Goal: Task Accomplishment & Management: Manage account settings

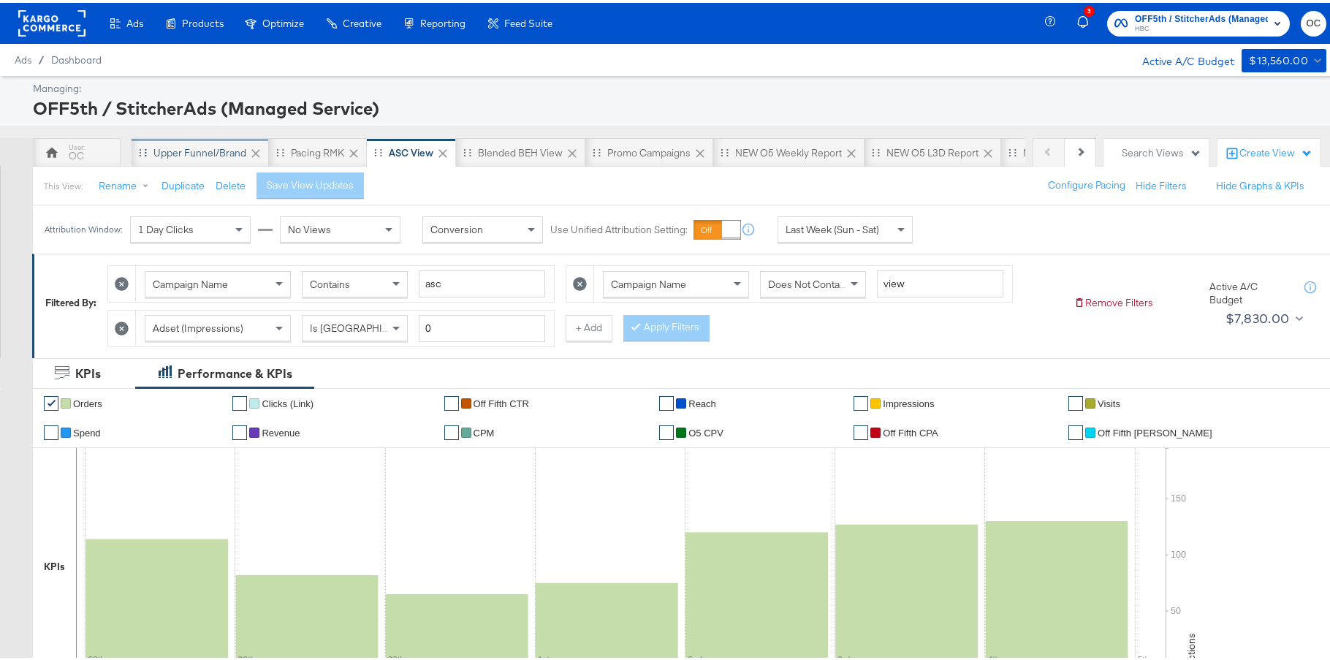
click at [155, 159] on div "Upper Funnel/Brand" at bounding box center [200, 149] width 137 height 29
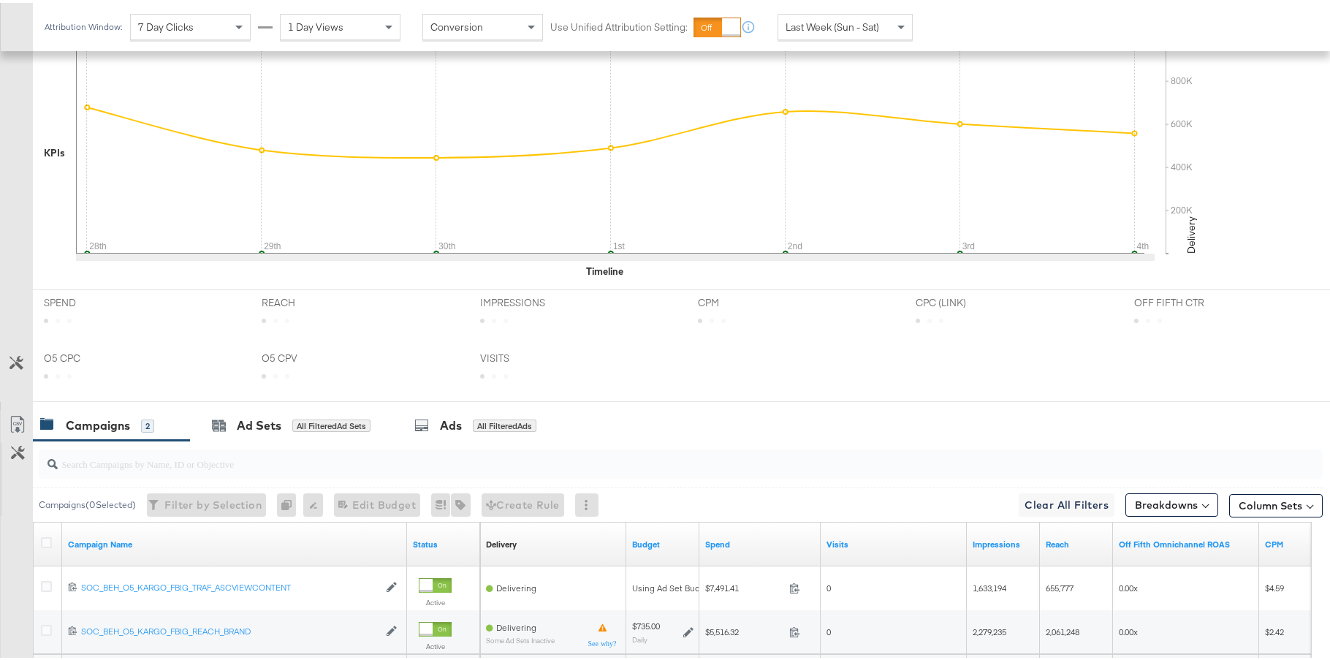
scroll to position [556, 0]
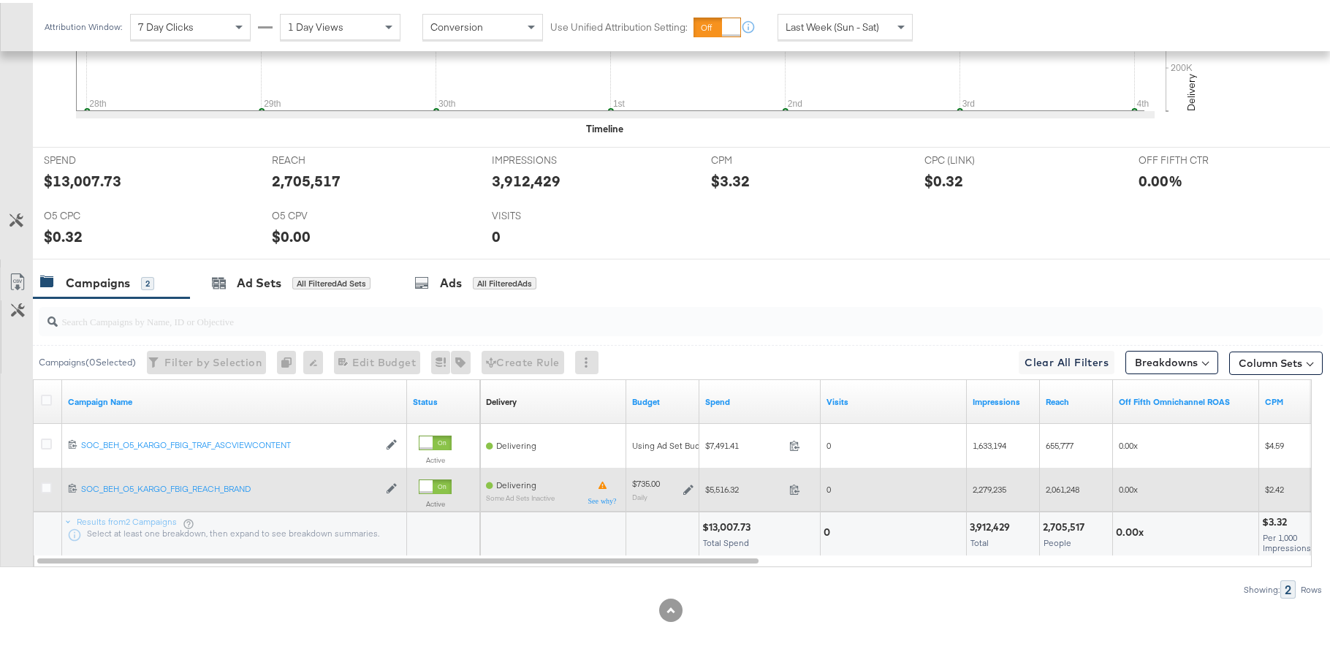
click at [691, 488] on icon at bounding box center [688, 487] width 10 height 10
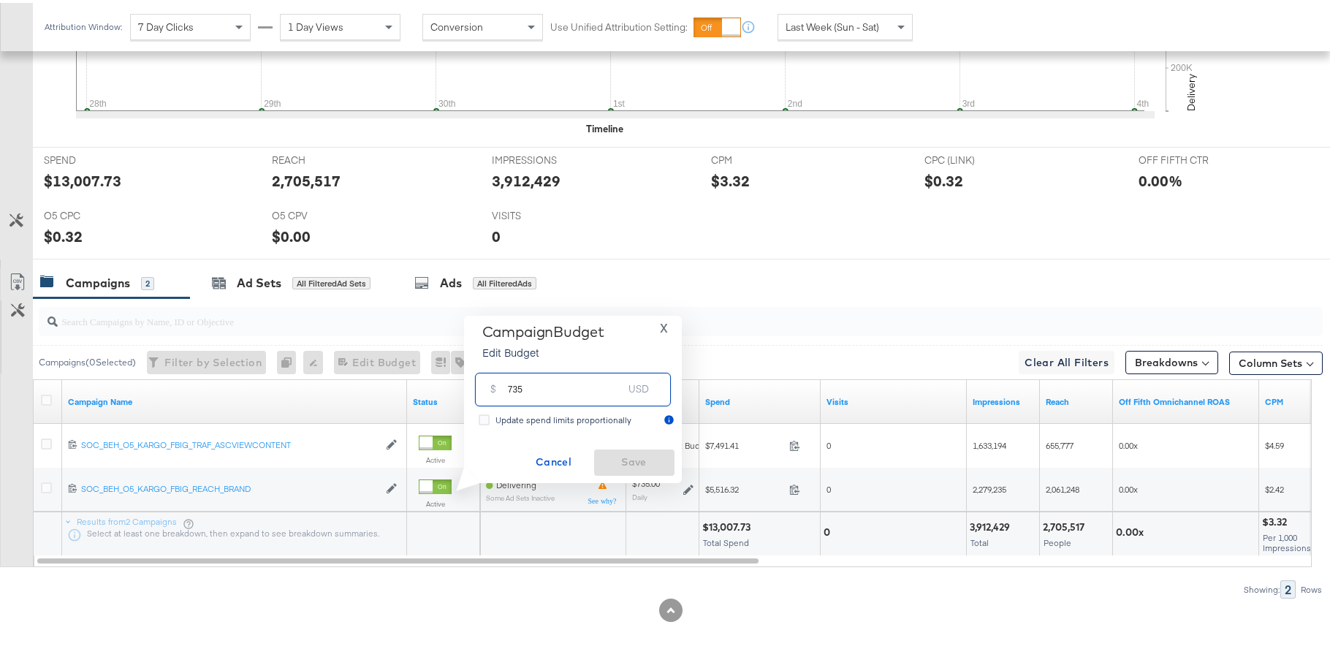
drag, startPoint x: 517, startPoint y: 385, endPoint x: 499, endPoint y: 382, distance: 17.8
click at [499, 382] on div "$ 735 USD" at bounding box center [573, 386] width 196 height 33
type input "685"
click at [615, 459] on span "Save" at bounding box center [634, 459] width 69 height 18
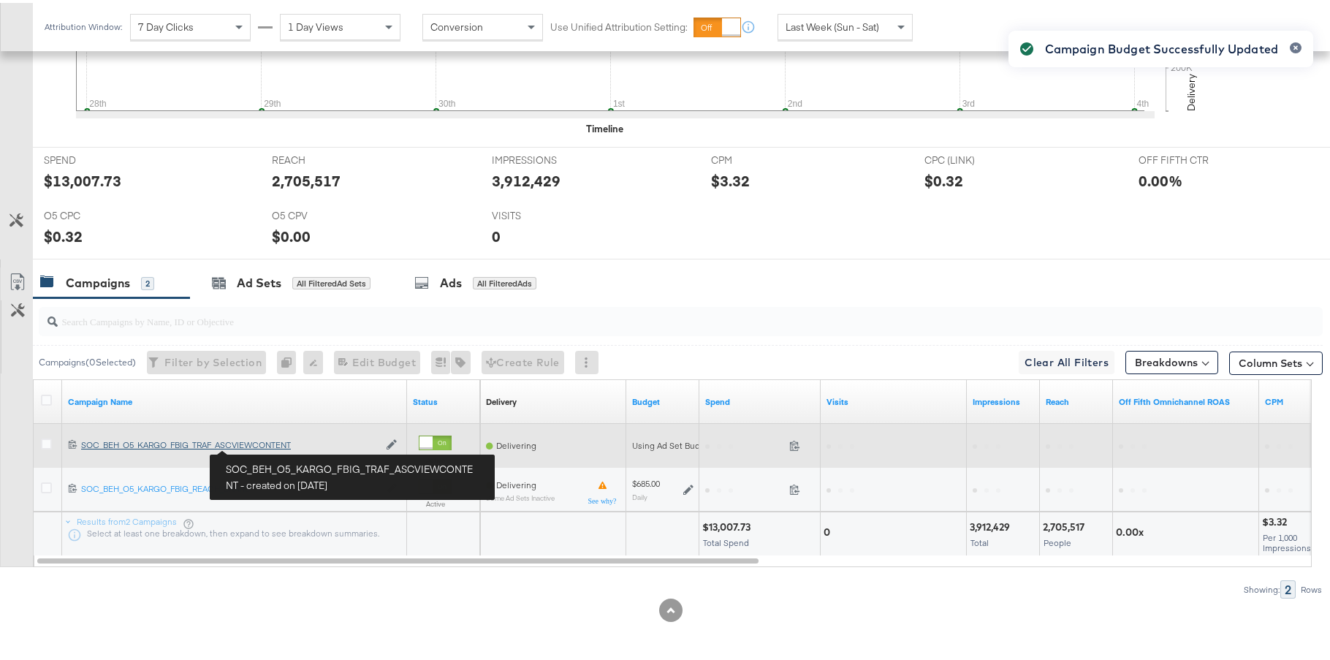
click at [262, 444] on div "SOC_BEH_O5_KARGO_FBIG_TRAF_ASCVIEWCONTENT SOC_BEH_O5_KARGO_FBIG_TRAF_ASCVIEWCON…" at bounding box center [229, 442] width 297 height 12
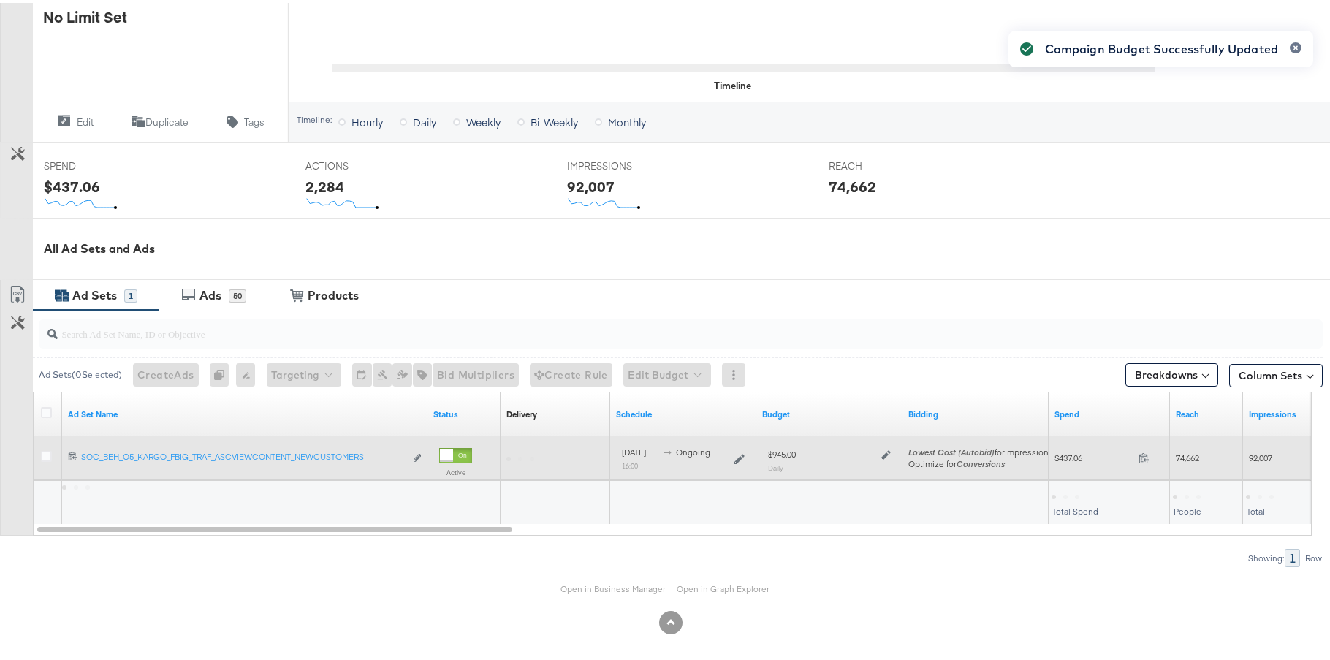
scroll to position [456, 0]
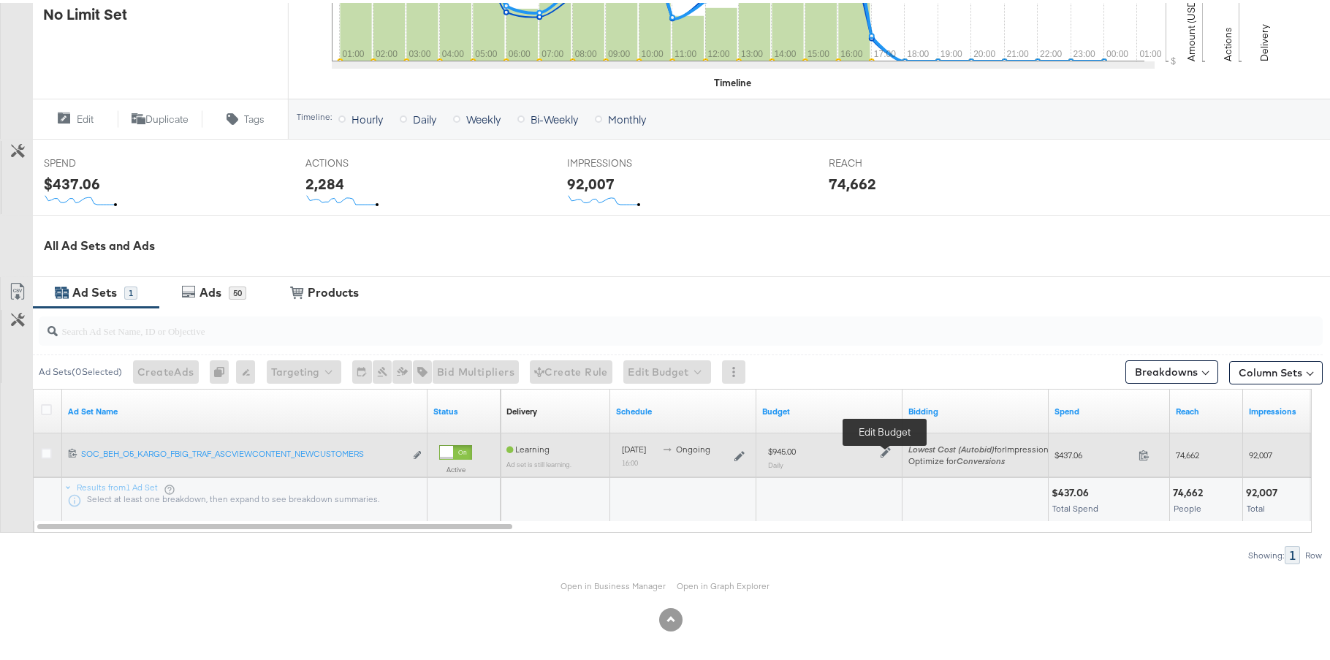
click at [880, 450] on icon at bounding box center [885, 449] width 10 height 10
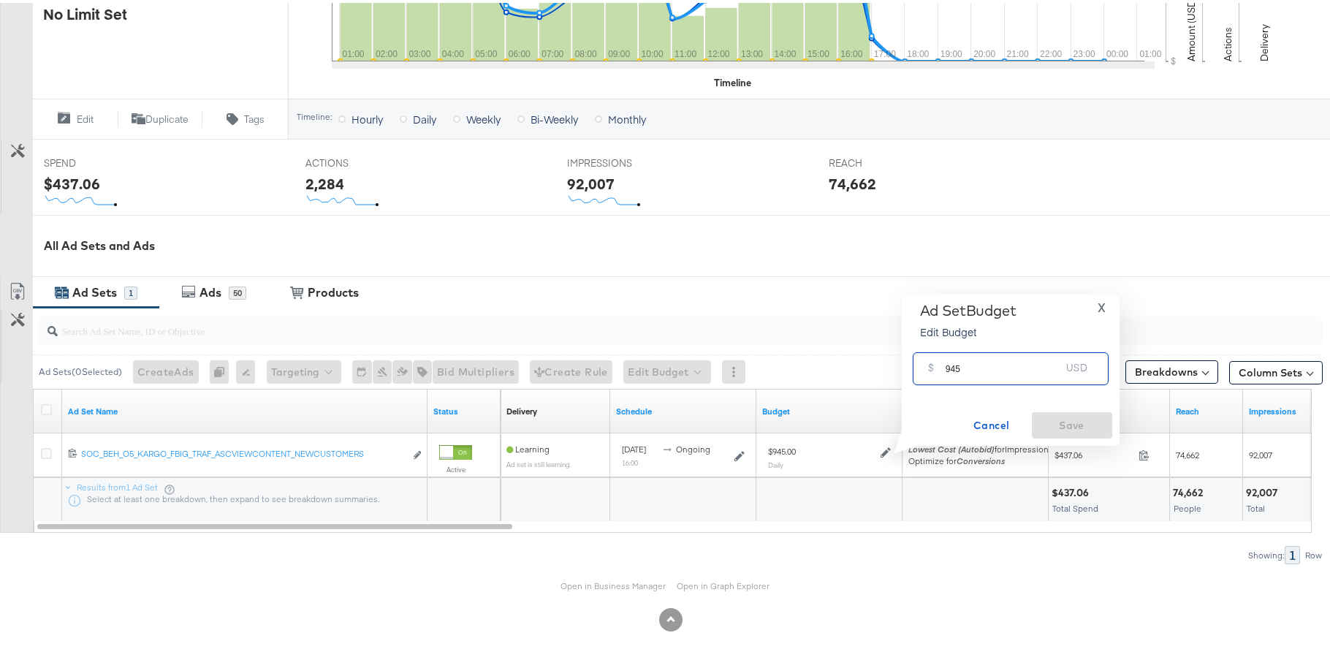
drag, startPoint x: 956, startPoint y: 365, endPoint x: 934, endPoint y: 363, distance: 22.0
click at [934, 363] on div "$ 945 USD" at bounding box center [1011, 365] width 196 height 33
type input "875"
click at [1058, 420] on span "Save" at bounding box center [1072, 423] width 69 height 18
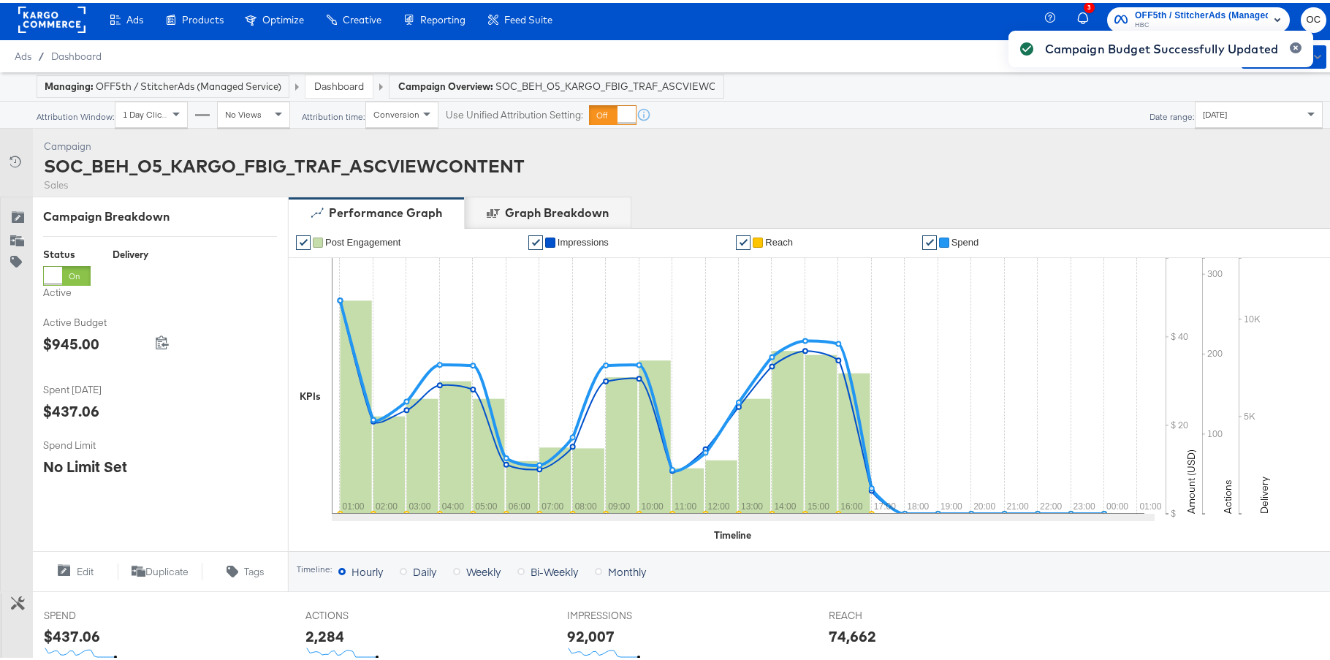
scroll to position [0, 0]
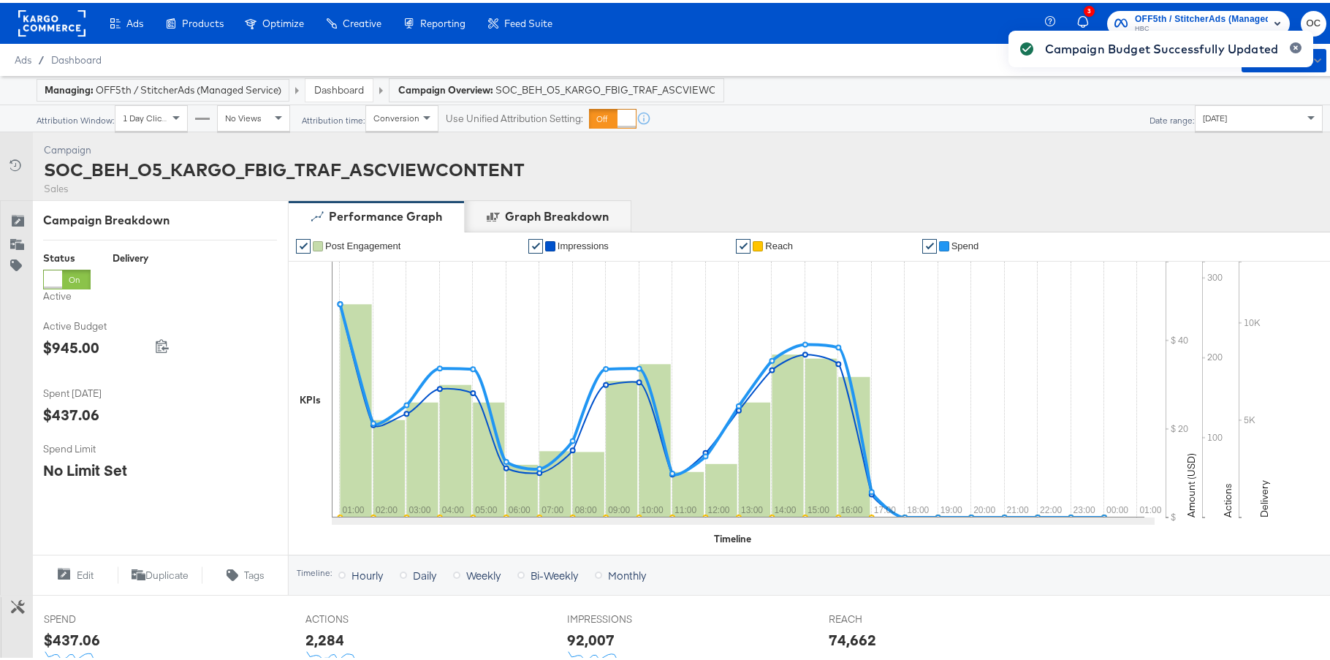
click at [352, 92] on link "Dashboard" at bounding box center [339, 86] width 50 height 13
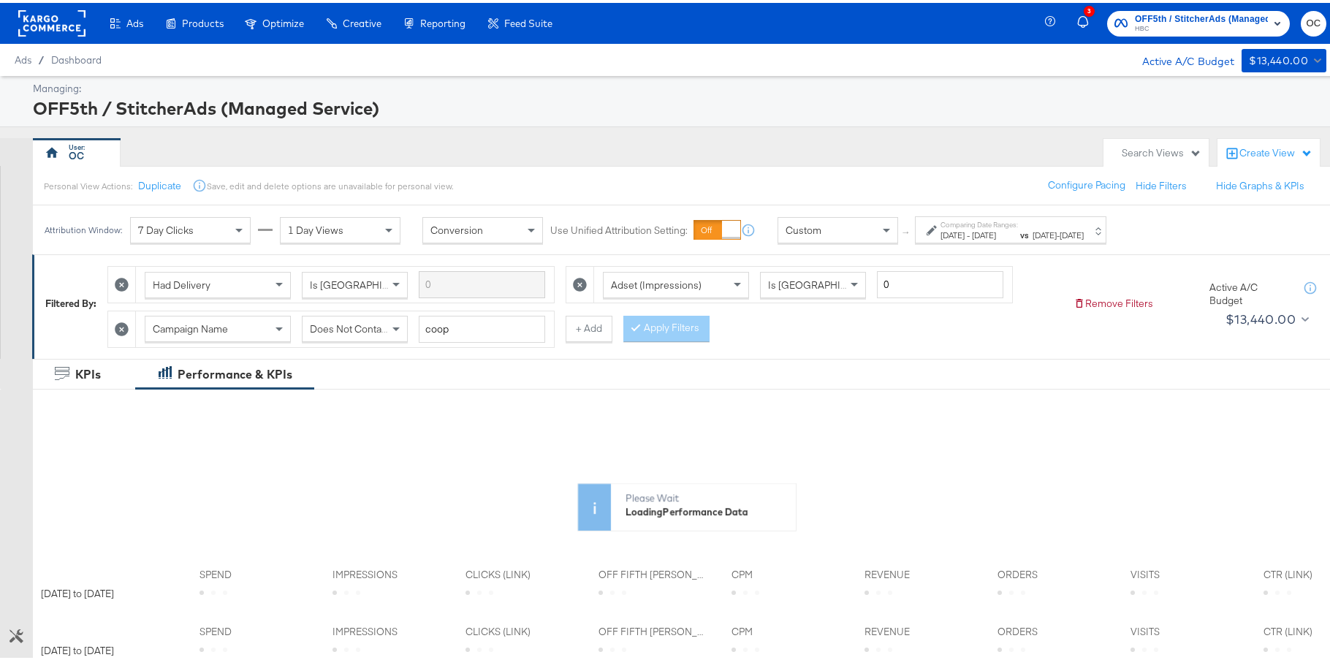
click at [72, 27] on rect at bounding box center [51, 20] width 67 height 26
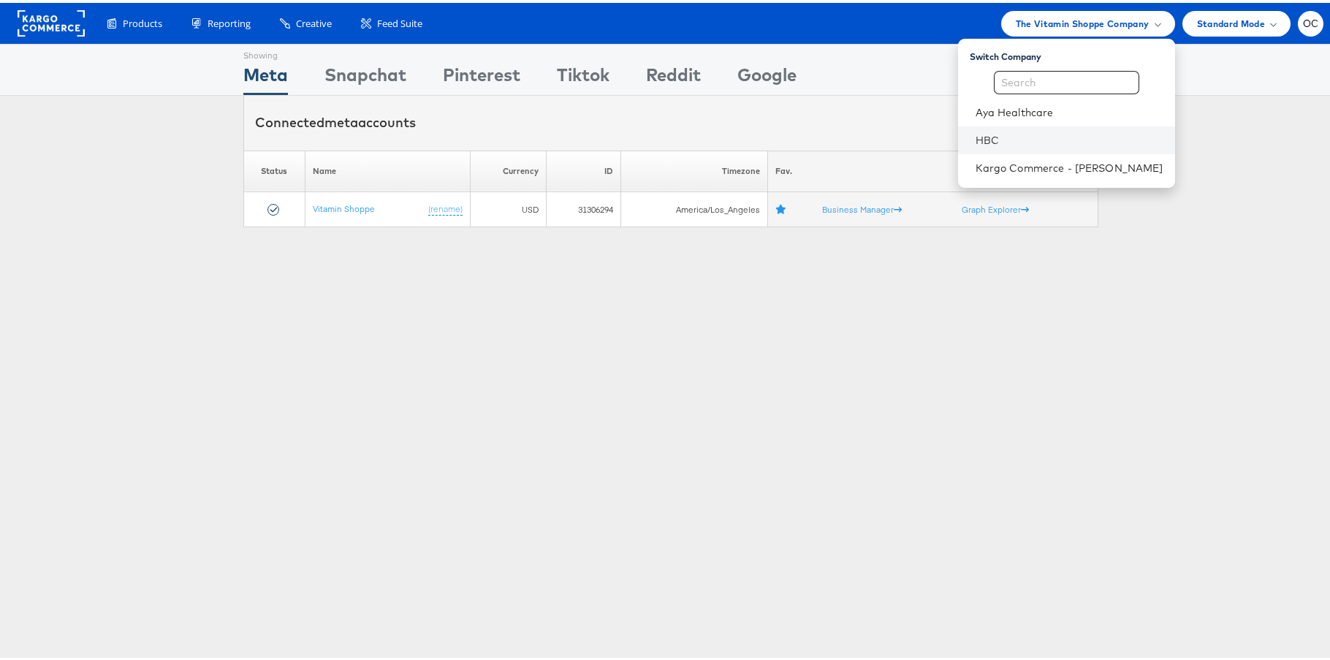
click at [996, 145] on li "HBC" at bounding box center [1066, 137] width 217 height 28
click at [1008, 132] on link "HBC" at bounding box center [1069, 137] width 188 height 15
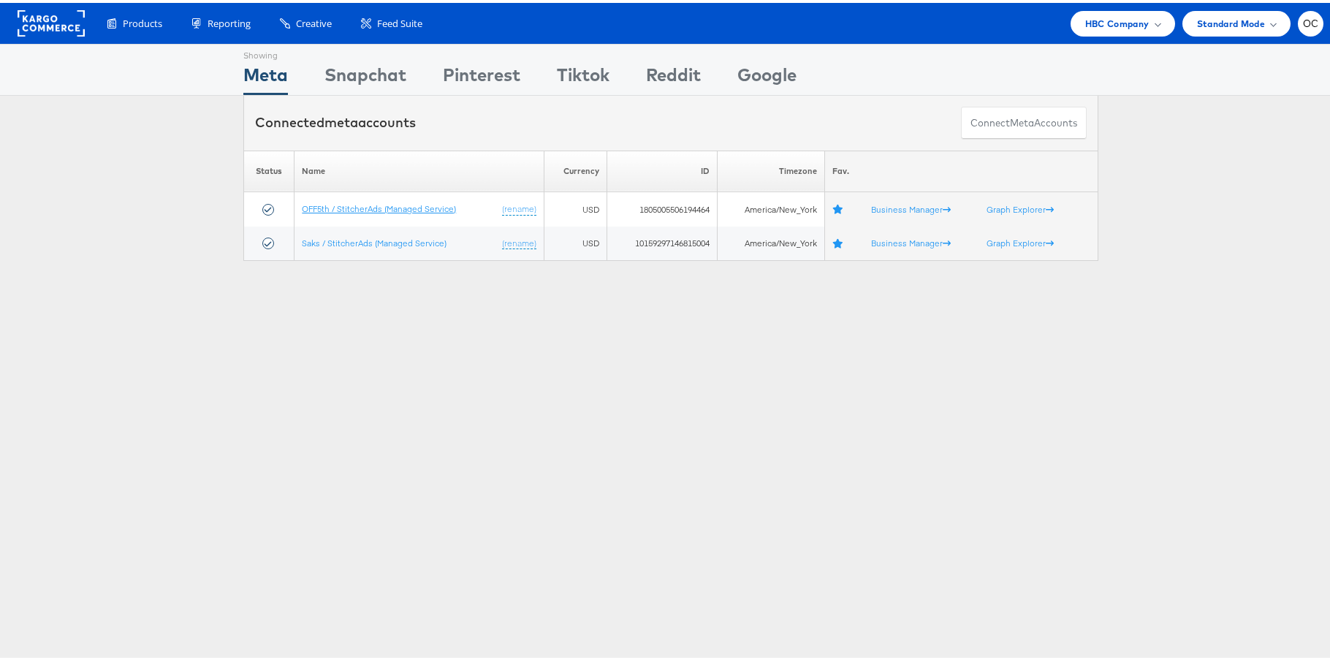
click at [346, 201] on link "OFF5th / StitcherAds (Managed Service)" at bounding box center [379, 205] width 154 height 11
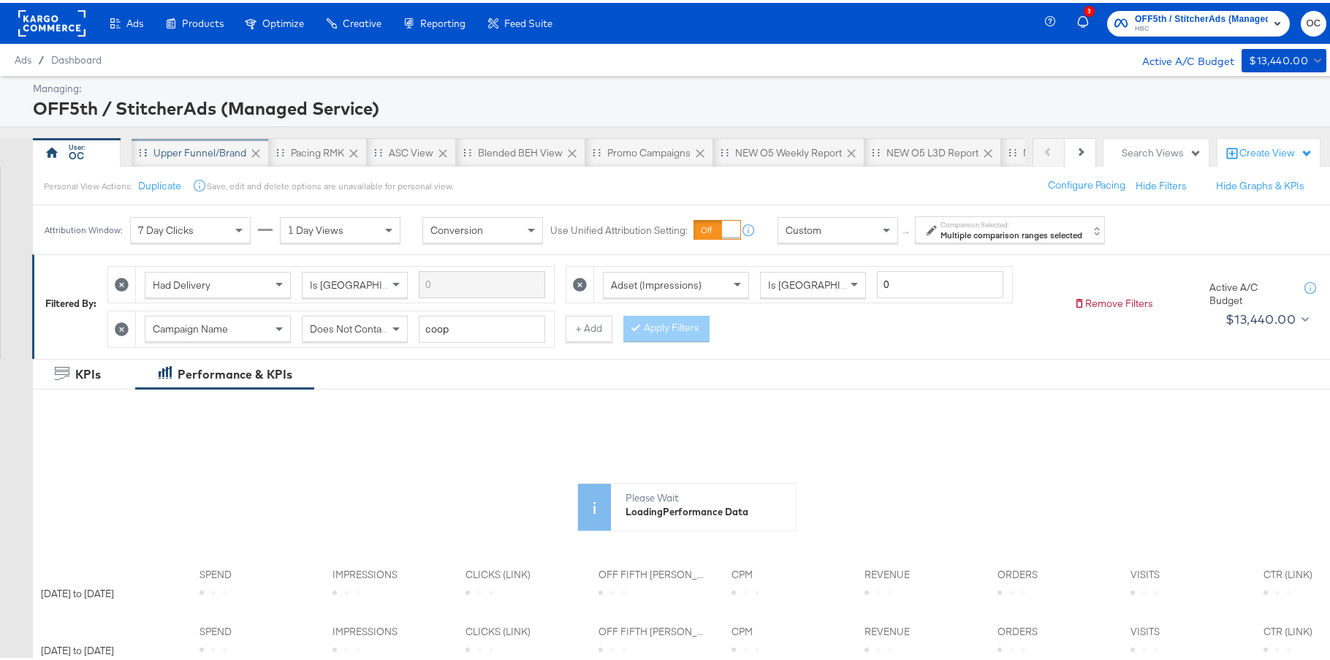
click at [208, 159] on div "Upper Funnel/Brand" at bounding box center [200, 149] width 137 height 29
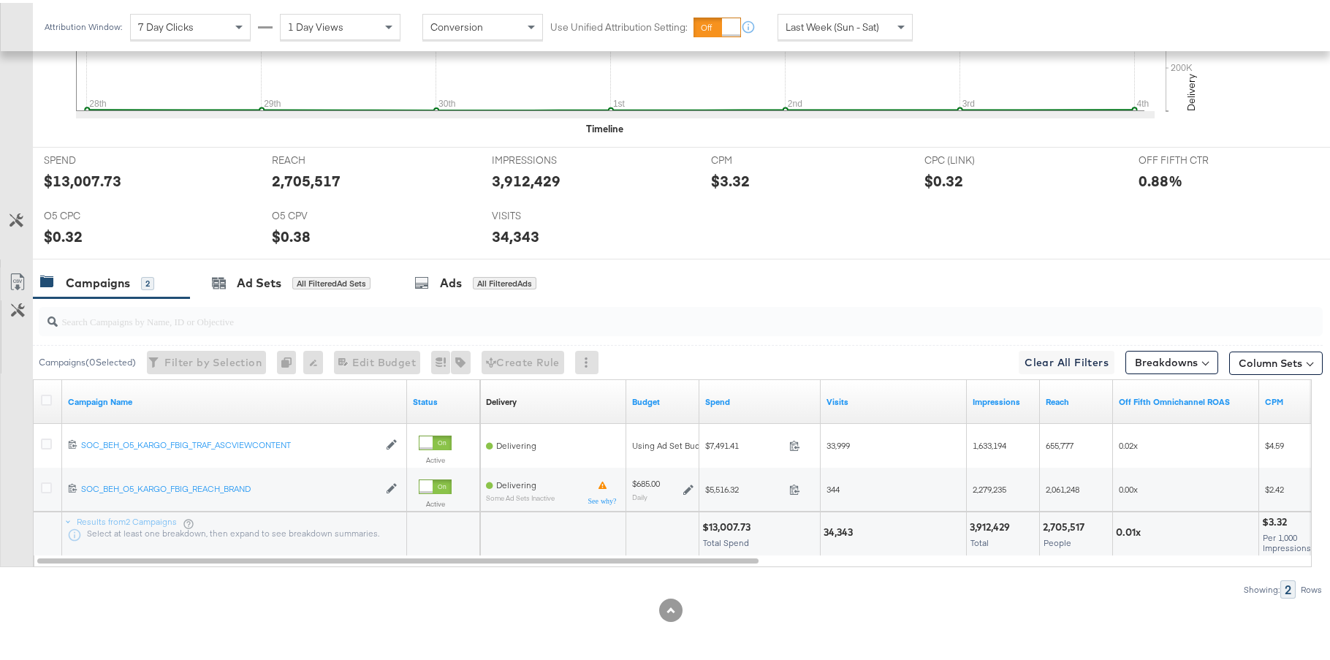
scroll to position [116, 0]
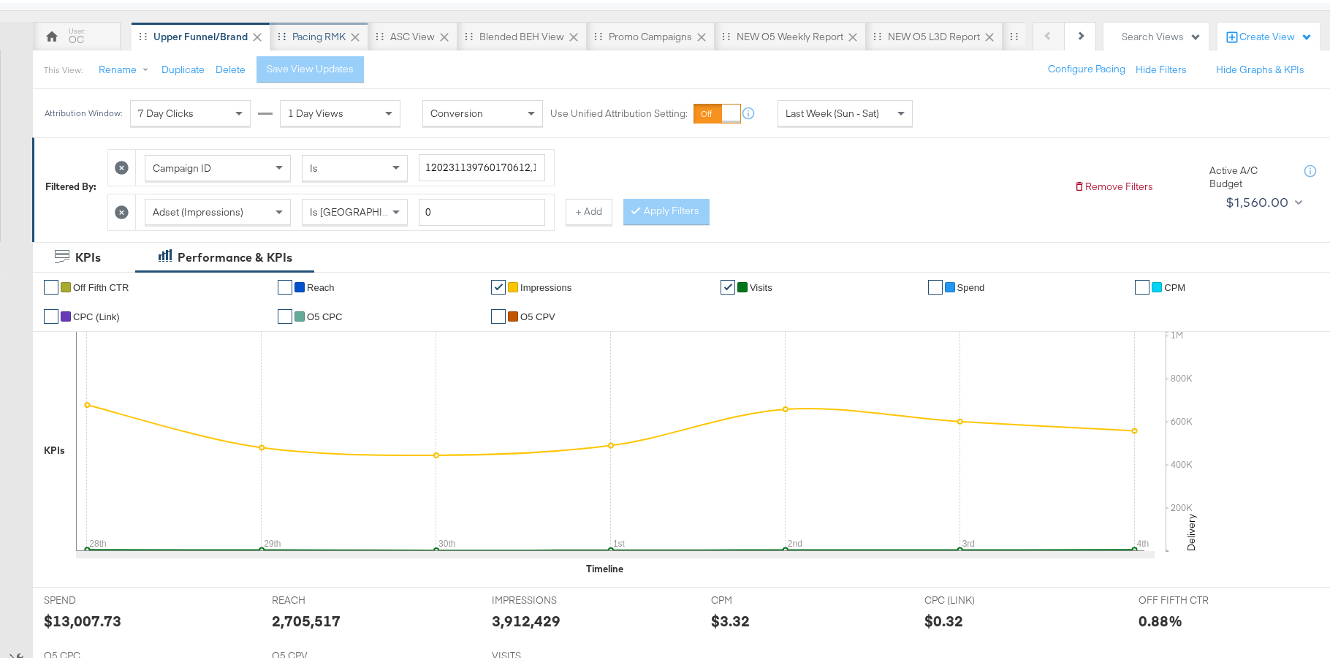
click at [299, 46] on div "Pacing RMK" at bounding box center [319, 33] width 98 height 29
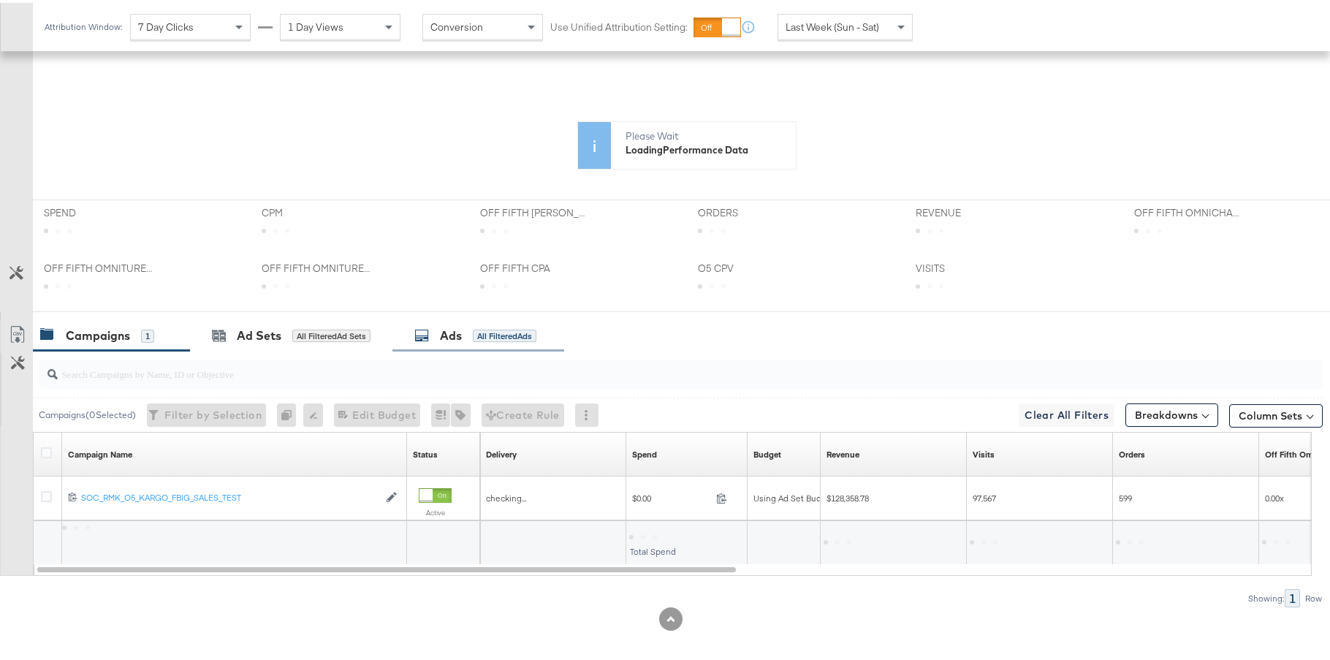
scroll to position [370, 0]
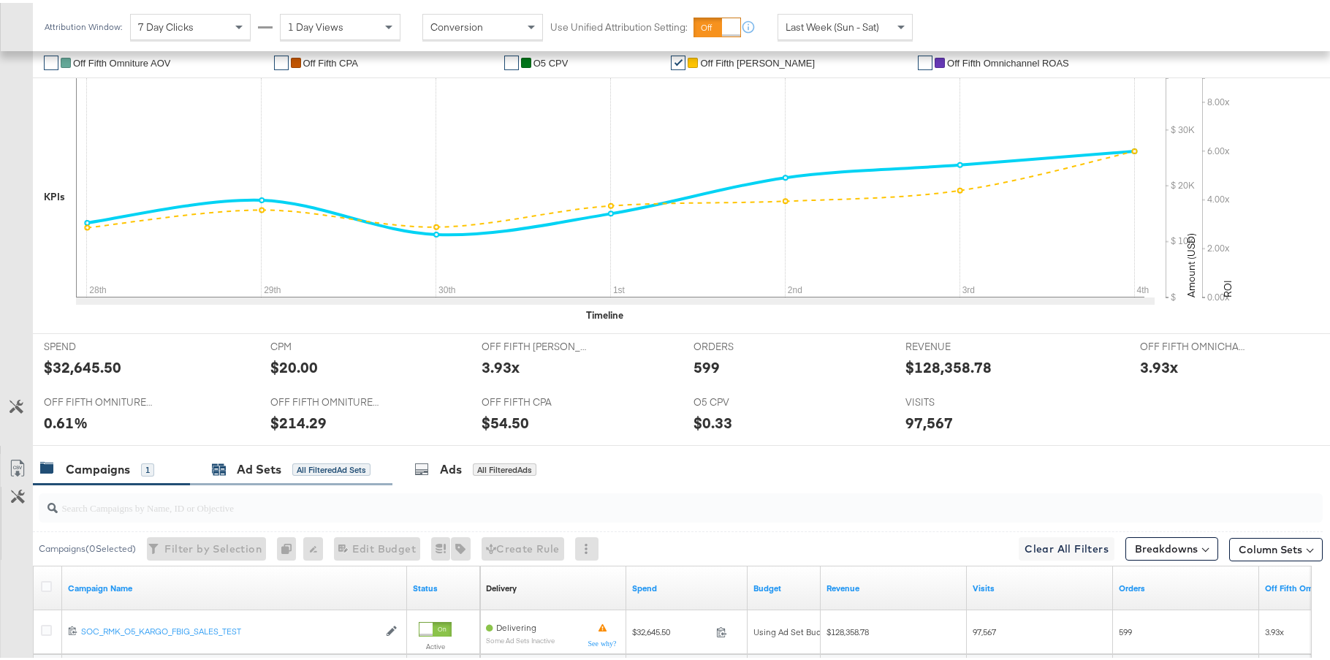
click at [303, 472] on div "All Filtered Ad Sets" at bounding box center [331, 466] width 78 height 13
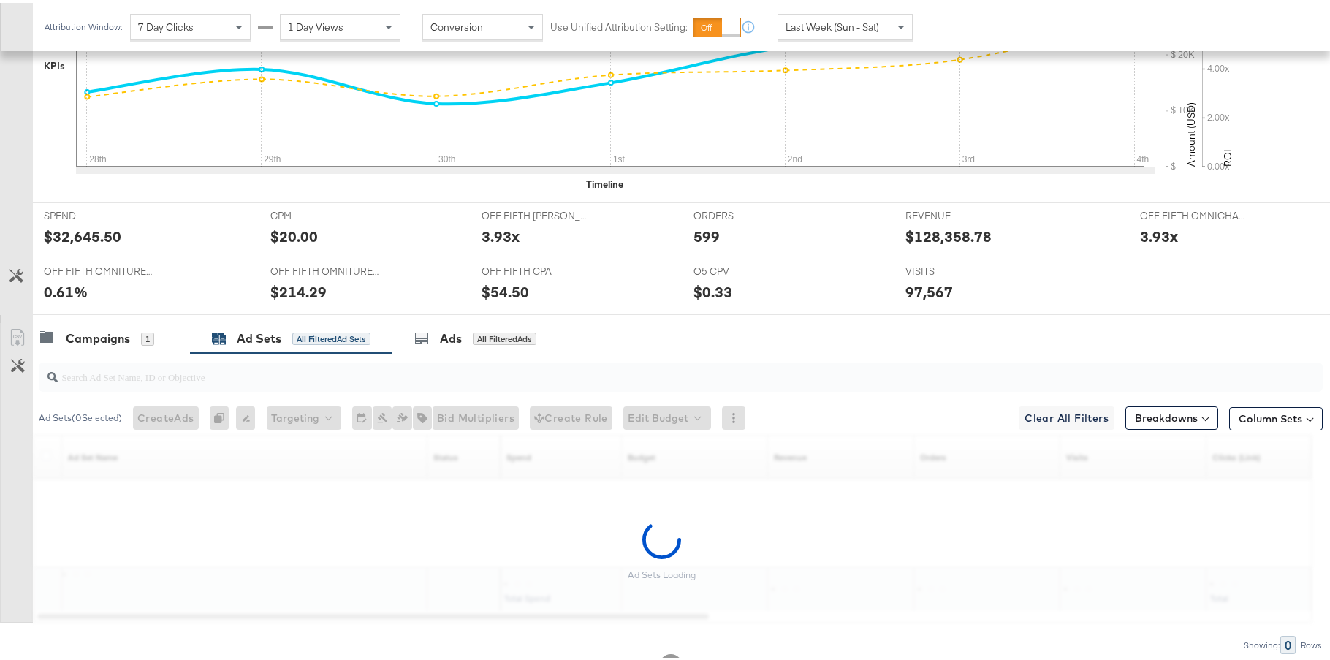
scroll to position [556, 0]
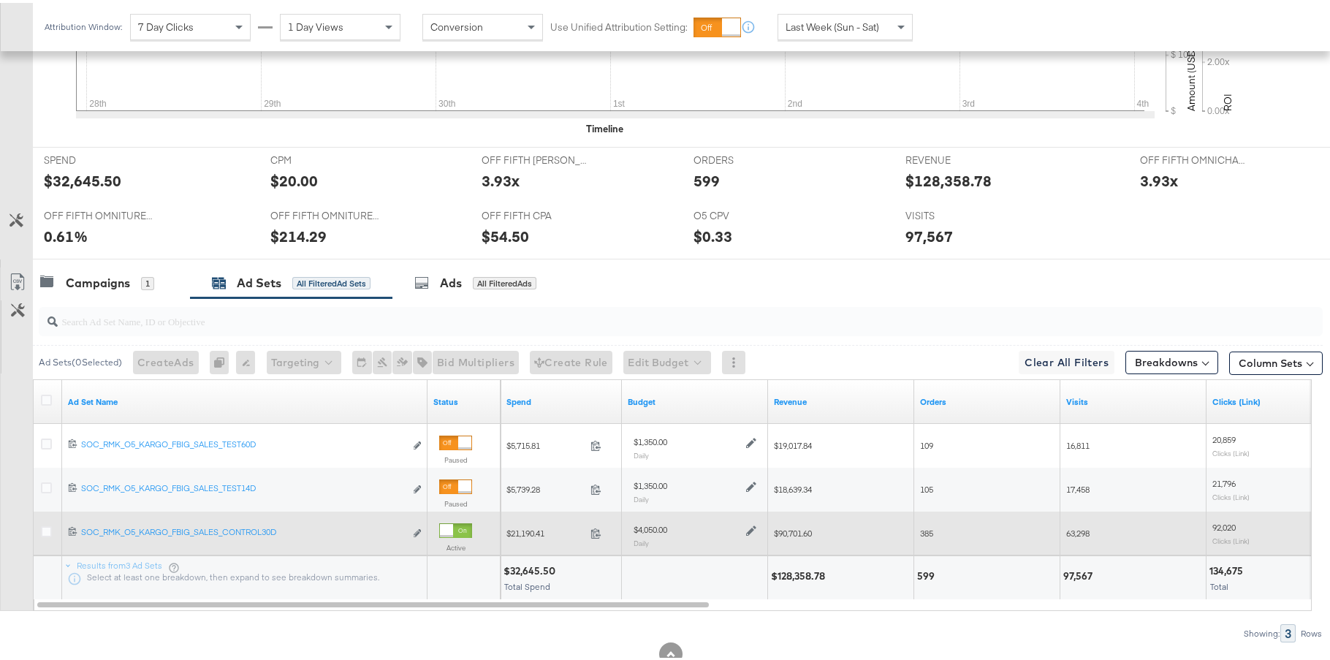
click at [751, 527] on icon at bounding box center [751, 527] width 10 height 10
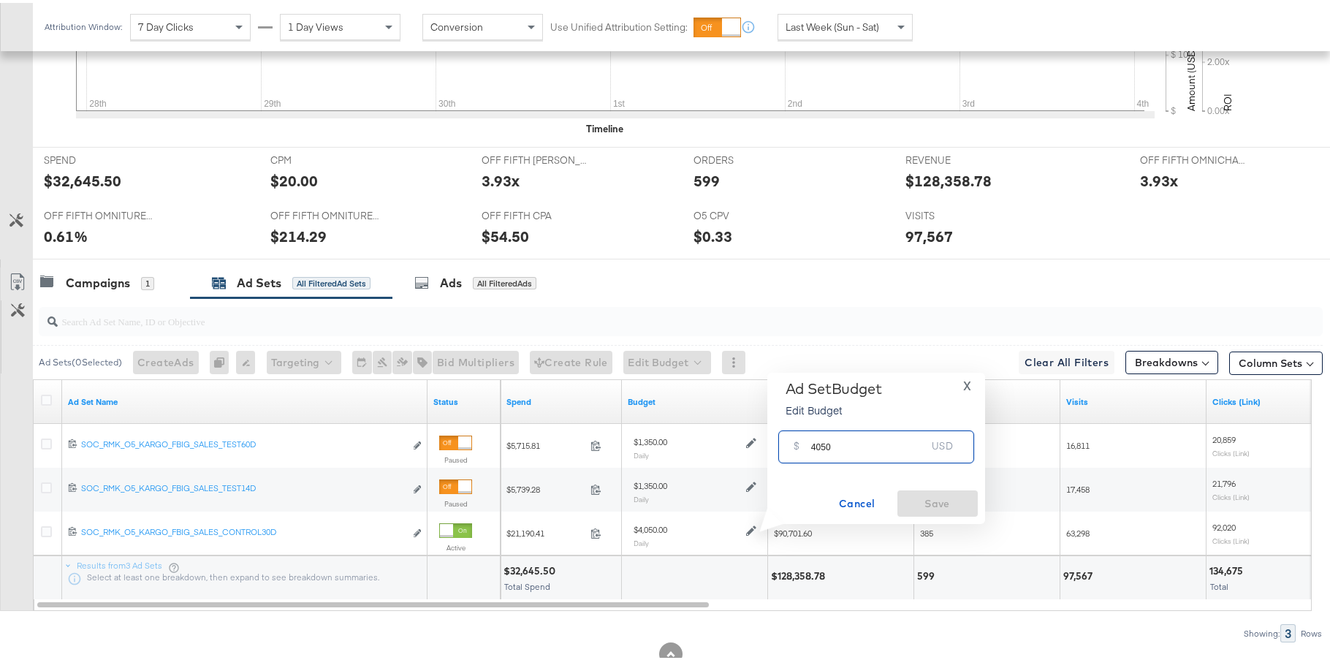
drag, startPoint x: 819, startPoint y: 445, endPoint x: 799, endPoint y: 444, distance: 20.5
click at [799, 444] on div "$ 4050 USD" at bounding box center [876, 443] width 196 height 33
type input "3750"
click at [934, 503] on span "Save" at bounding box center [937, 501] width 69 height 18
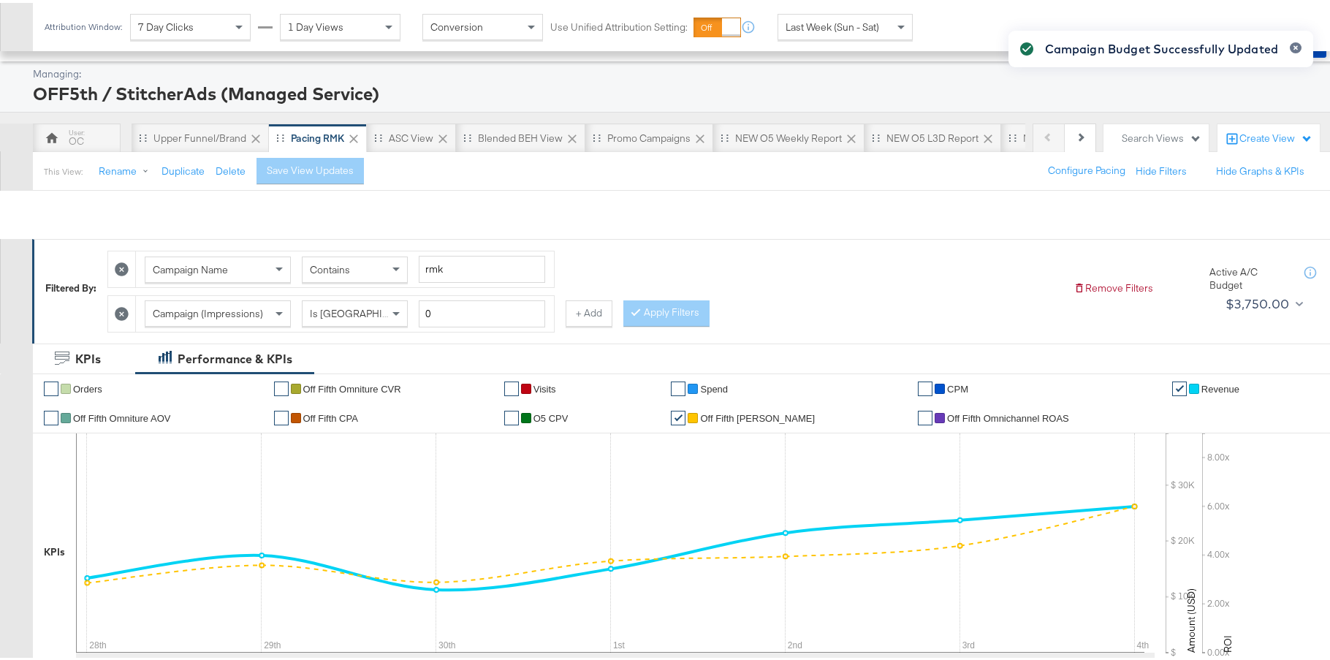
scroll to position [0, 0]
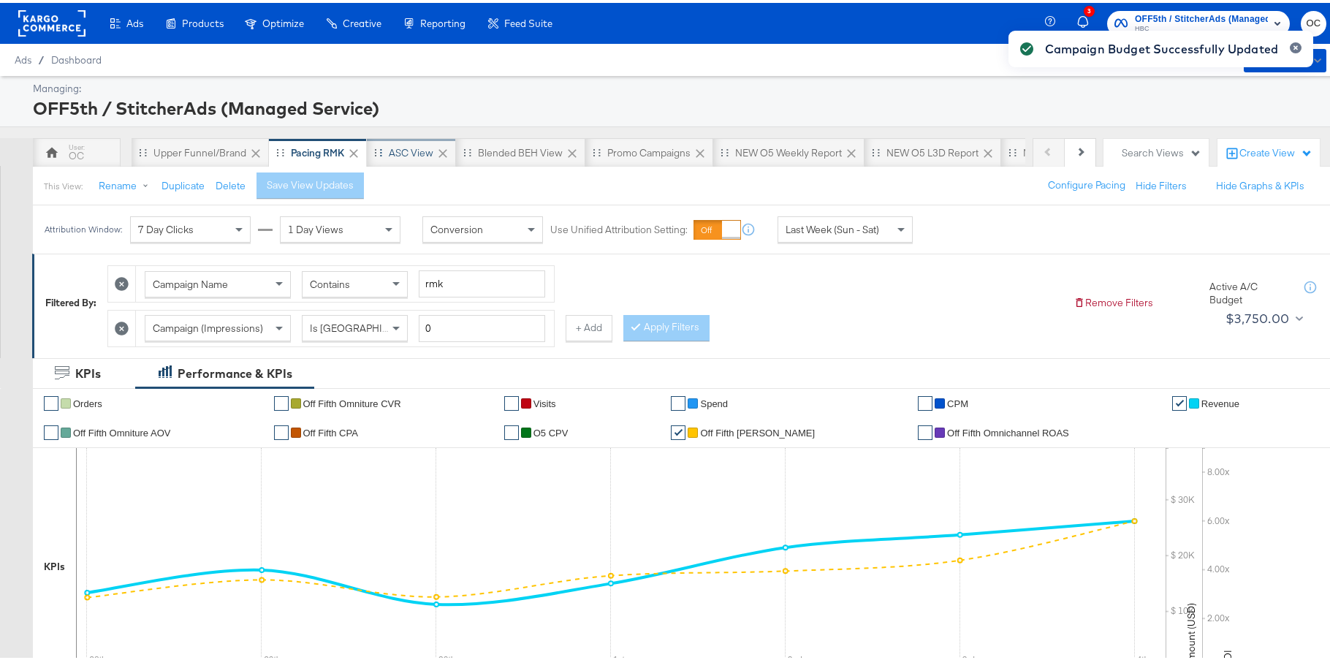
click at [404, 155] on div "ASC View" at bounding box center [411, 150] width 45 height 14
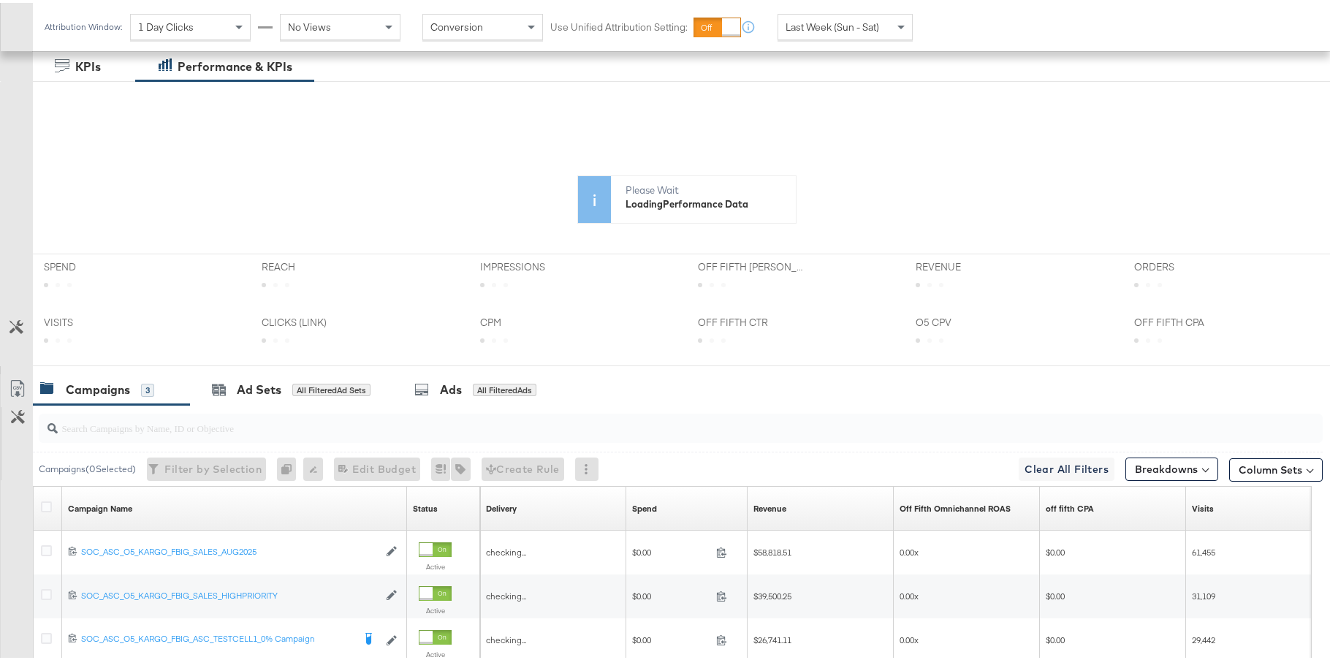
scroll to position [457, 0]
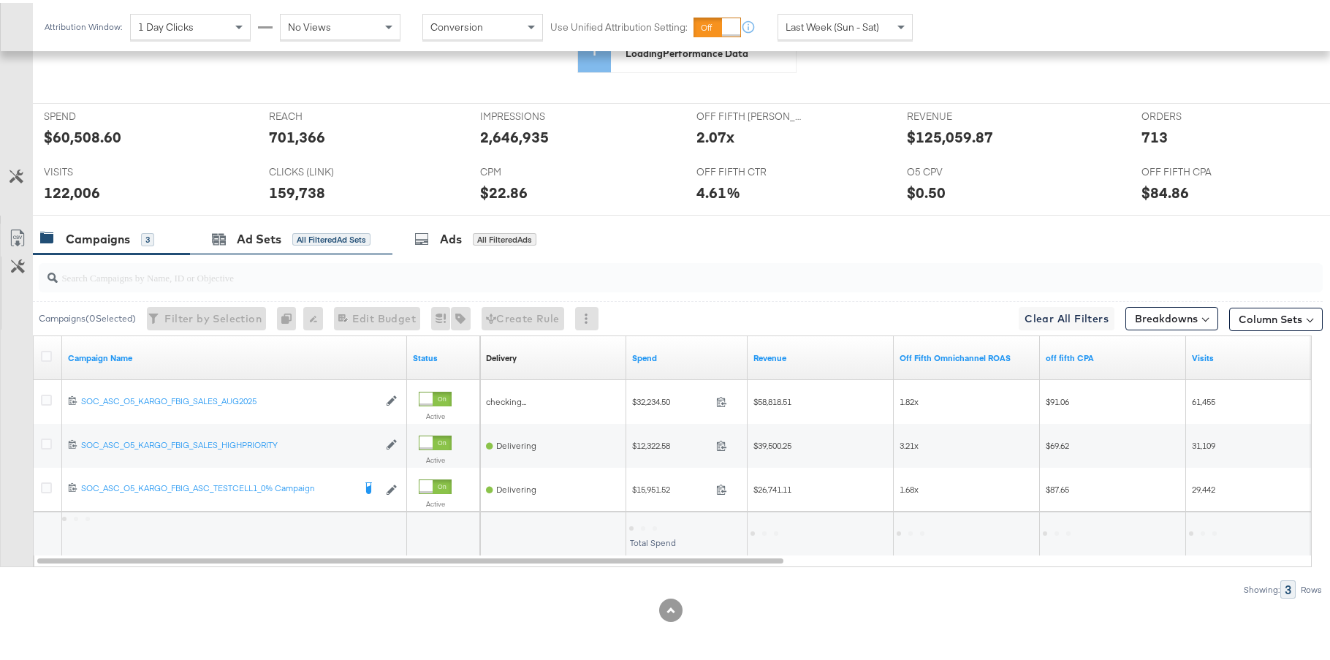
click at [312, 249] on div "Ad Sets All Filtered Ad Sets" at bounding box center [291, 236] width 202 height 31
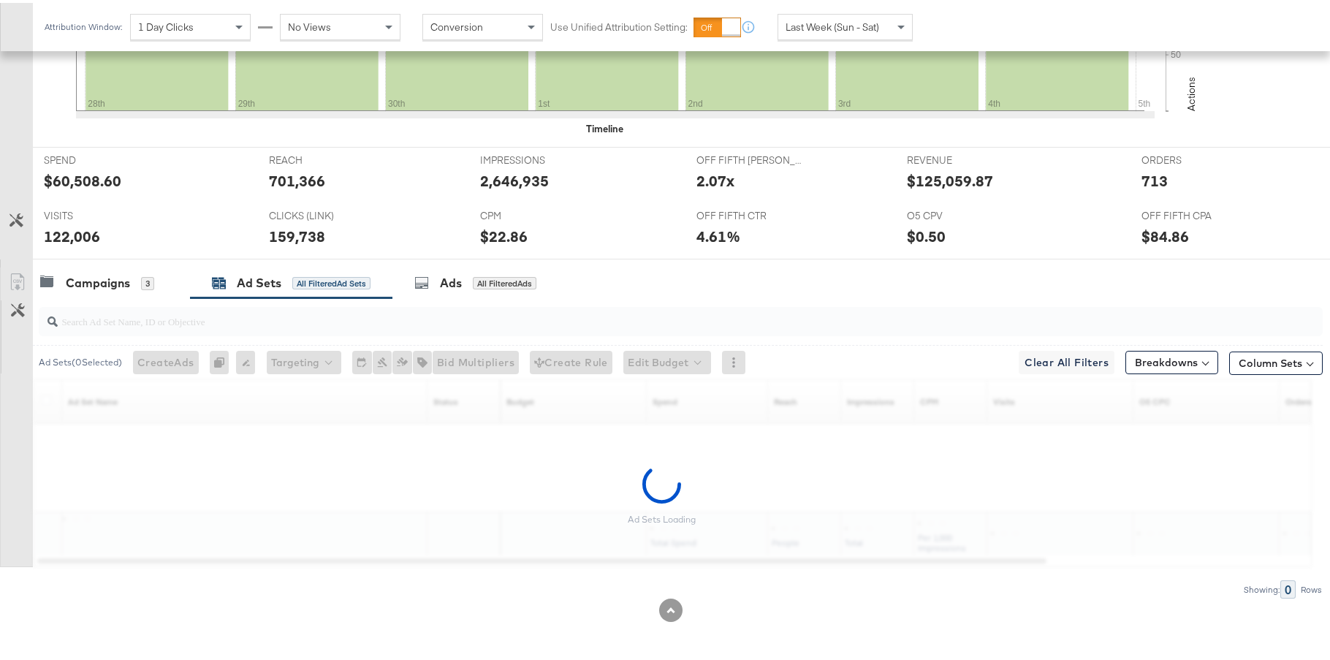
scroll to position [600, 0]
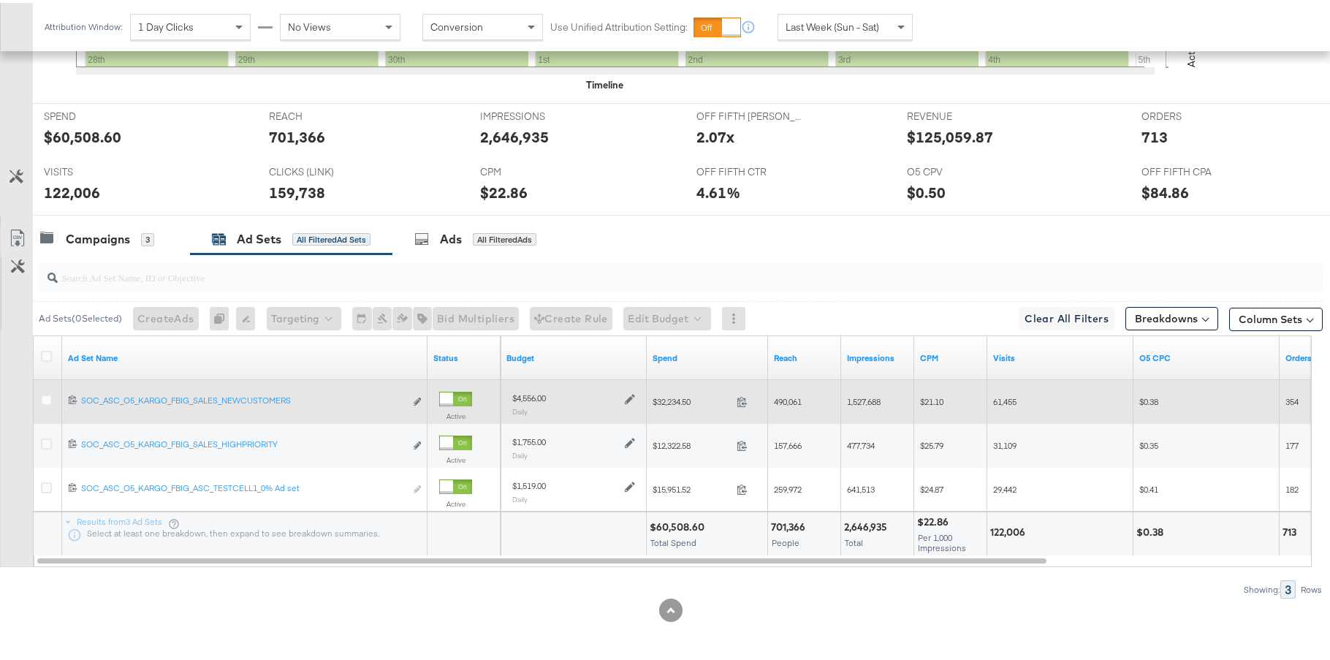
click at [630, 399] on icon at bounding box center [630, 396] width 10 height 10
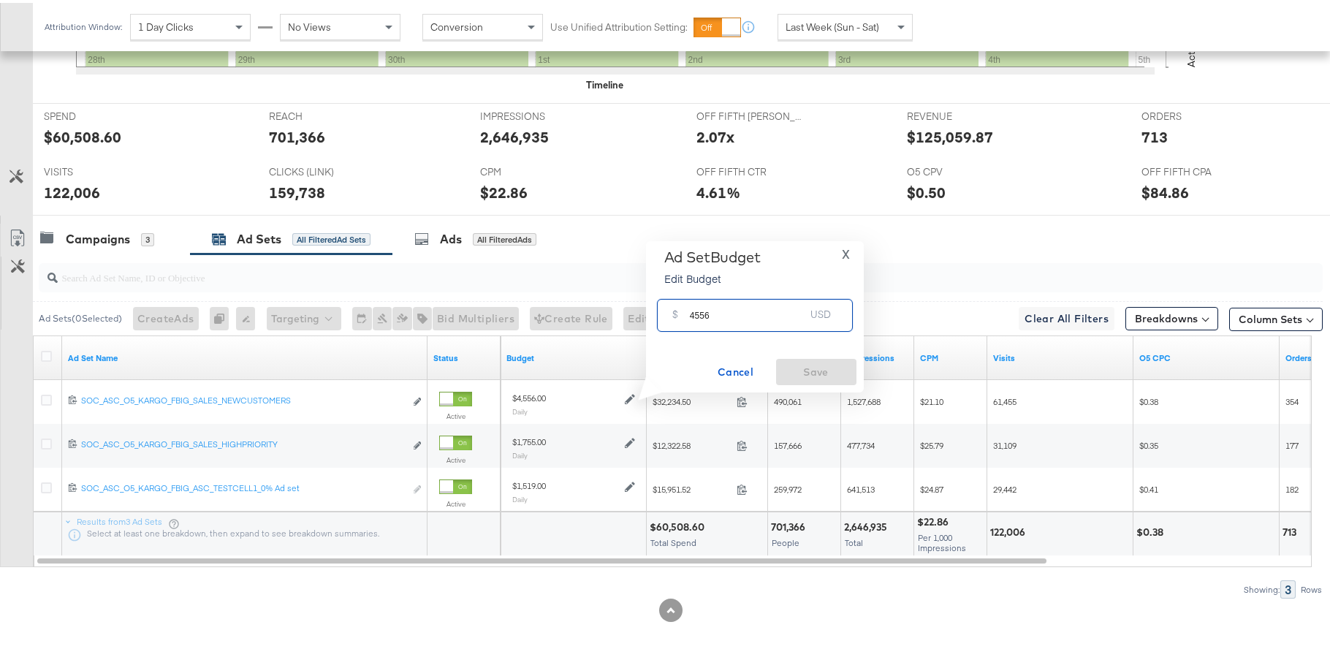
drag, startPoint x: 704, startPoint y: 309, endPoint x: 693, endPoint y: 310, distance: 10.3
click at [693, 310] on input "4556" at bounding box center [747, 306] width 115 height 31
click at [723, 309] on input "4216" at bounding box center [747, 306] width 115 height 31
type input "4219"
click at [794, 363] on span "Save" at bounding box center [816, 369] width 69 height 18
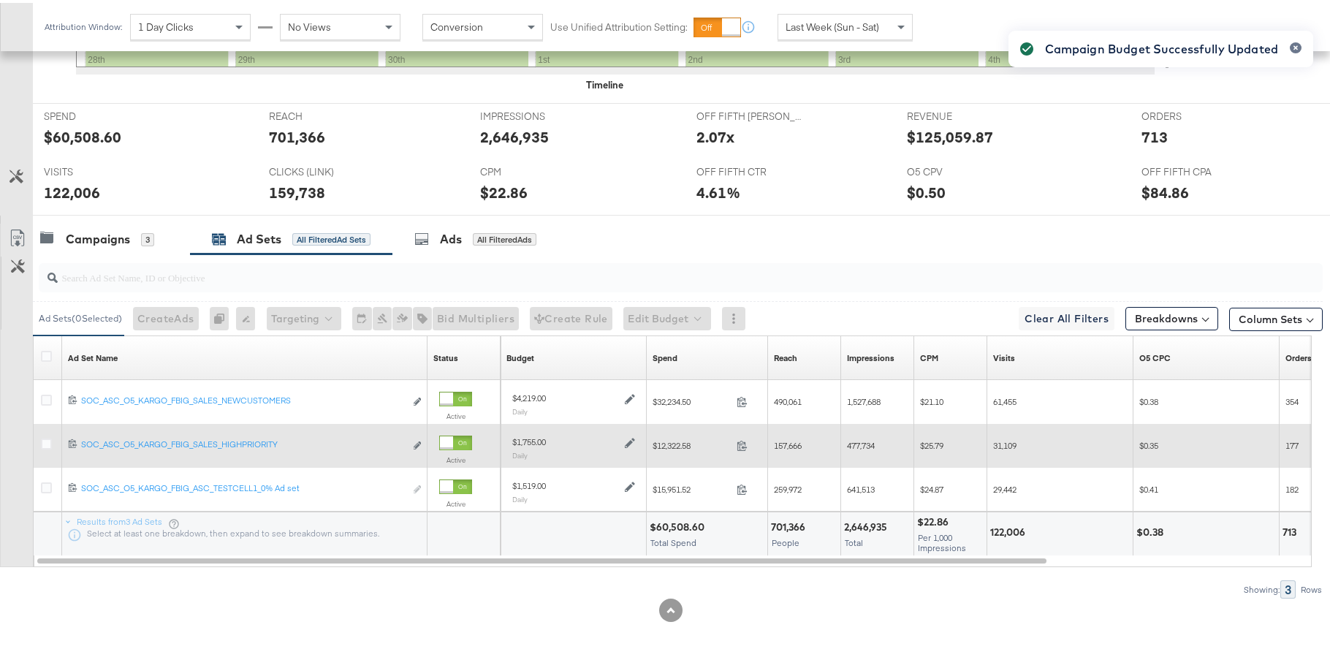
click at [630, 440] on icon at bounding box center [630, 440] width 10 height 10
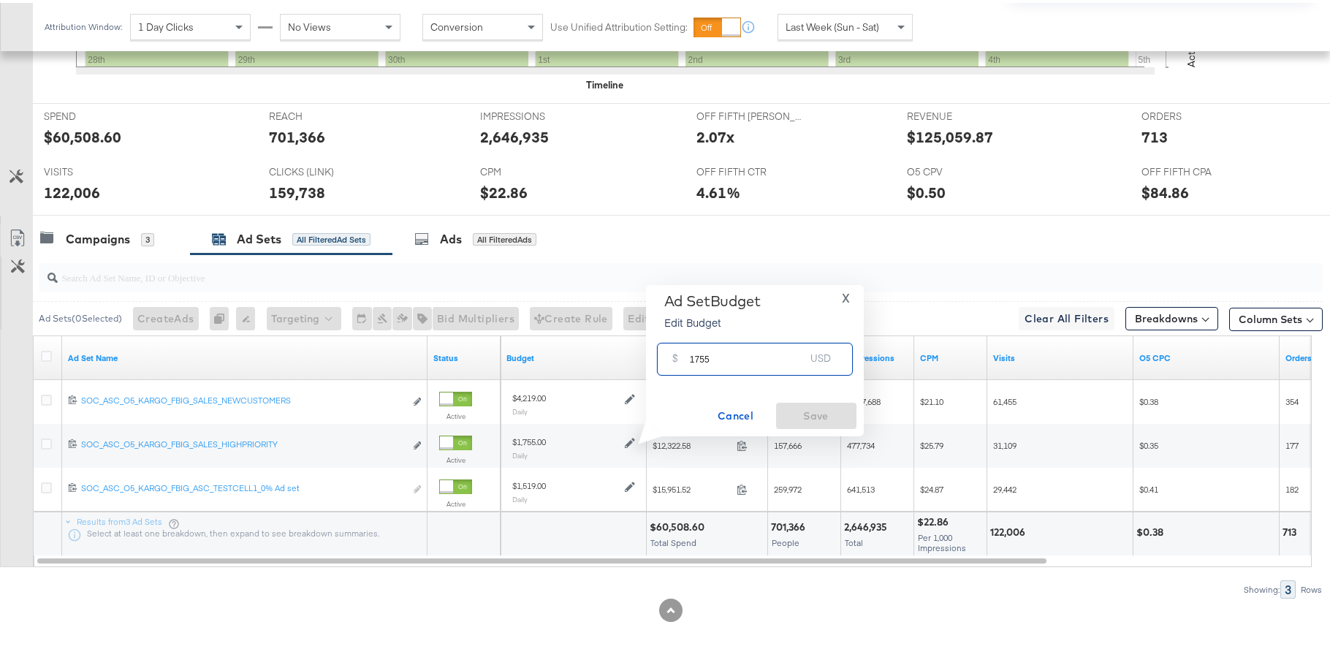
click at [693, 355] on input "1755" at bounding box center [747, 350] width 115 height 31
click at [704, 356] on input "1655" at bounding box center [747, 350] width 115 height 31
type input "1625"
click at [800, 422] on button "Save" at bounding box center [816, 413] width 80 height 26
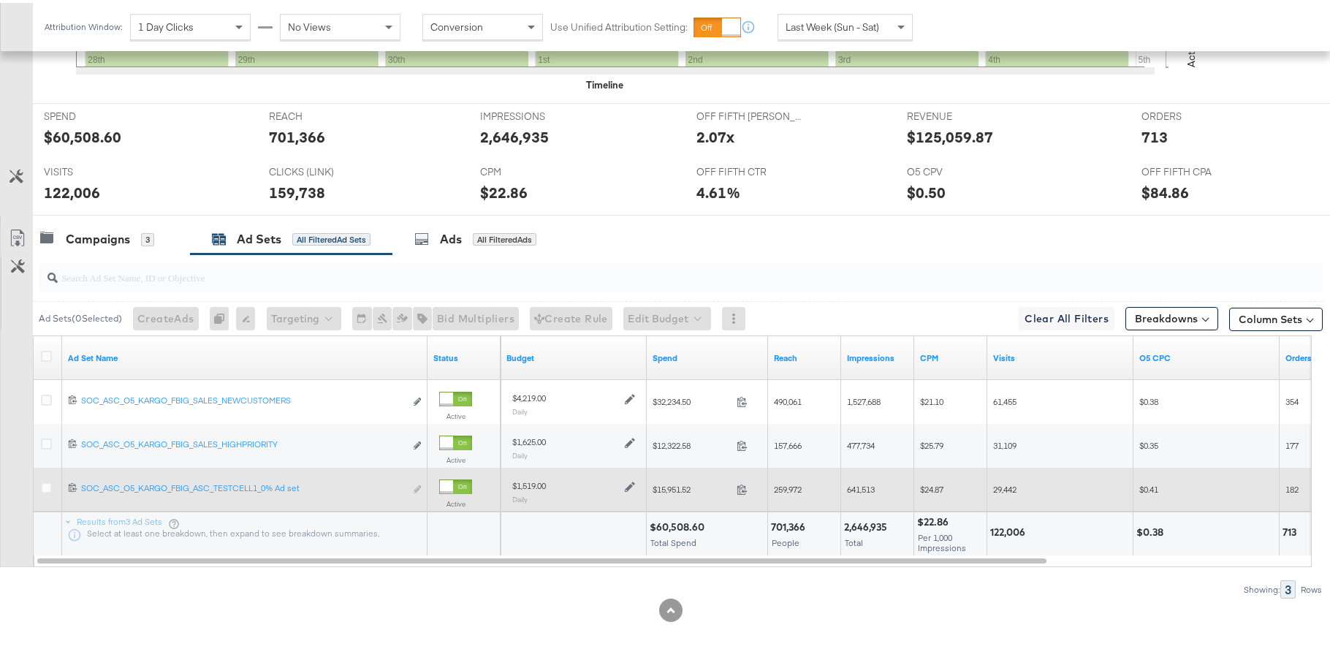
click at [631, 486] on icon at bounding box center [630, 484] width 10 height 10
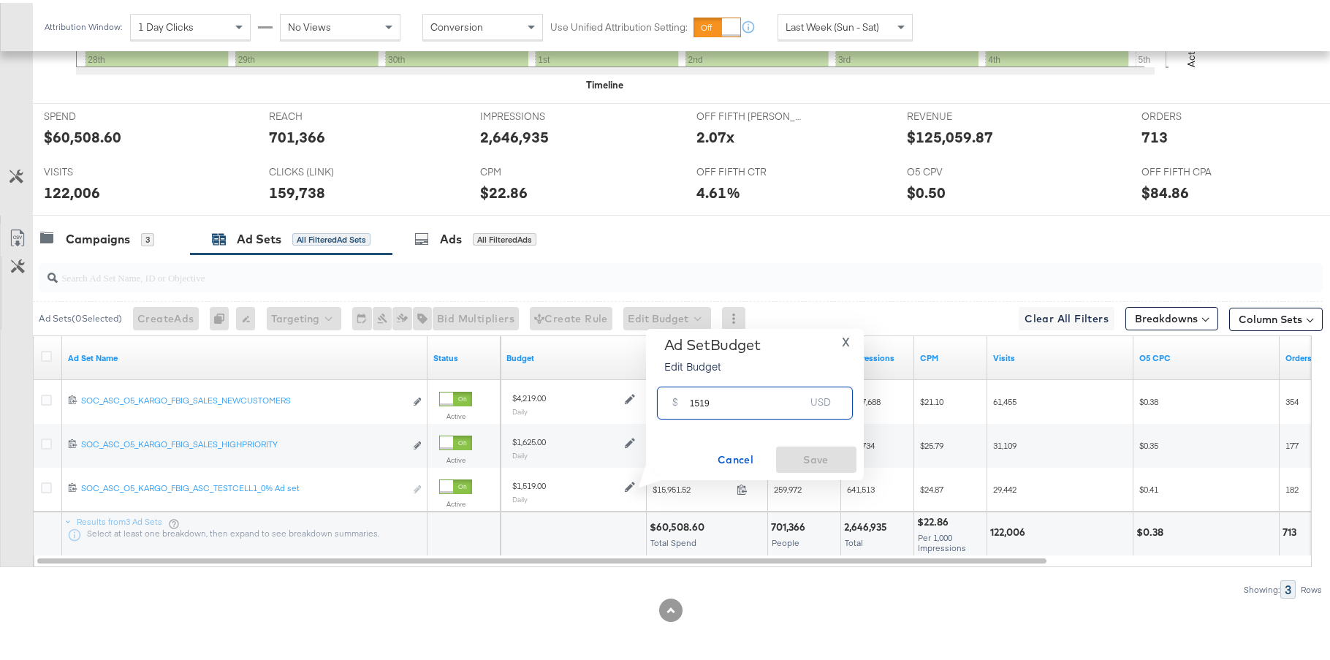
click at [696, 399] on input "1519" at bounding box center [747, 393] width 115 height 31
click at [703, 399] on input "1419" at bounding box center [747, 393] width 115 height 31
type input "1406"
click at [802, 454] on span "Save" at bounding box center [816, 457] width 69 height 18
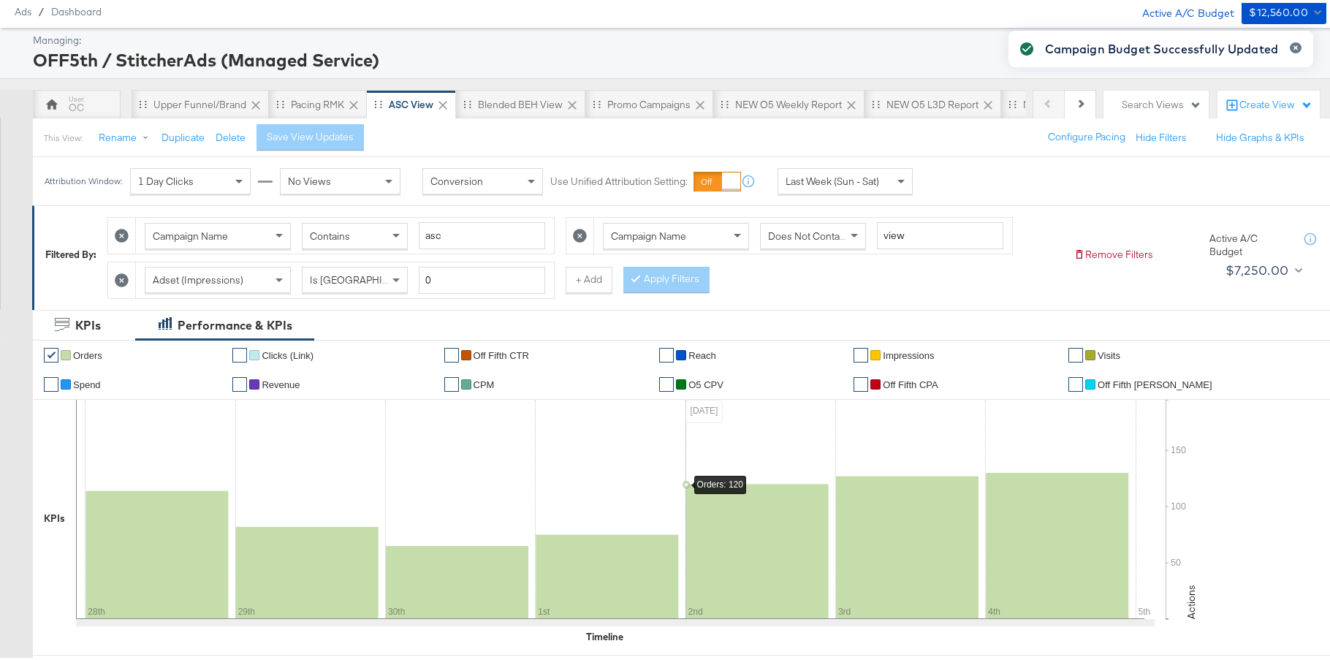
scroll to position [0, 0]
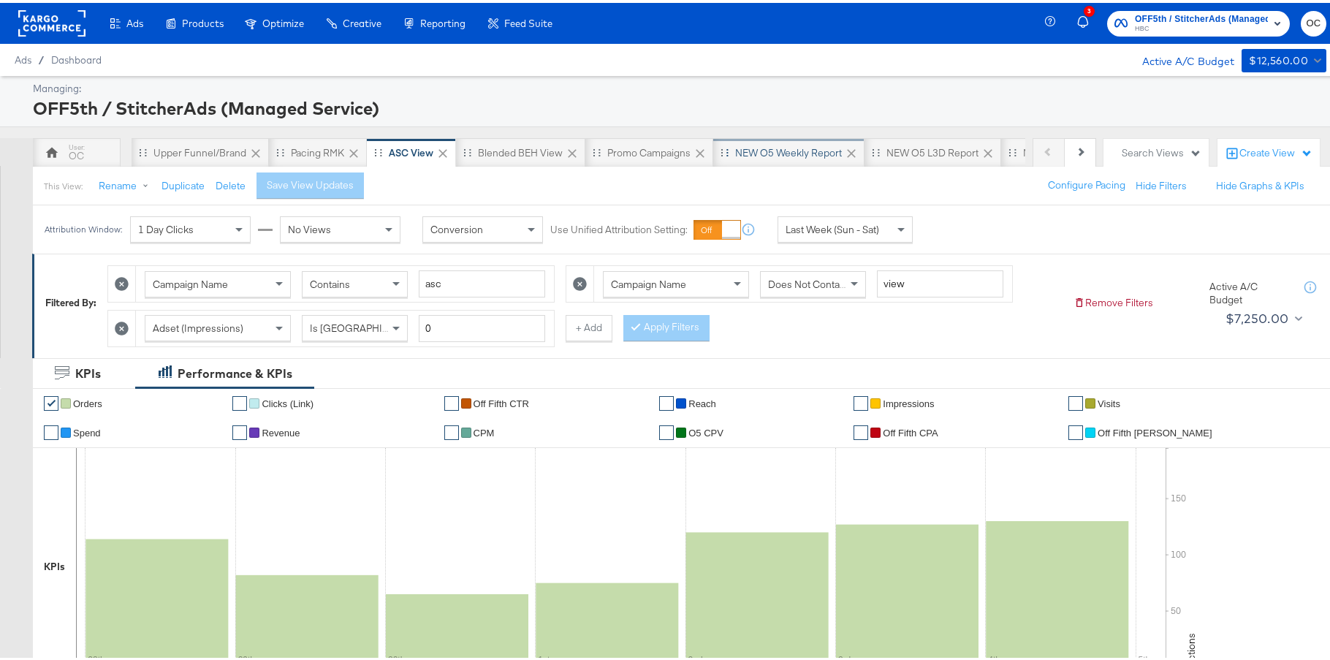
click at [815, 153] on div "NEW O5 Weekly Report" at bounding box center [788, 150] width 107 height 14
